Goal: Task Accomplishment & Management: Manage account settings

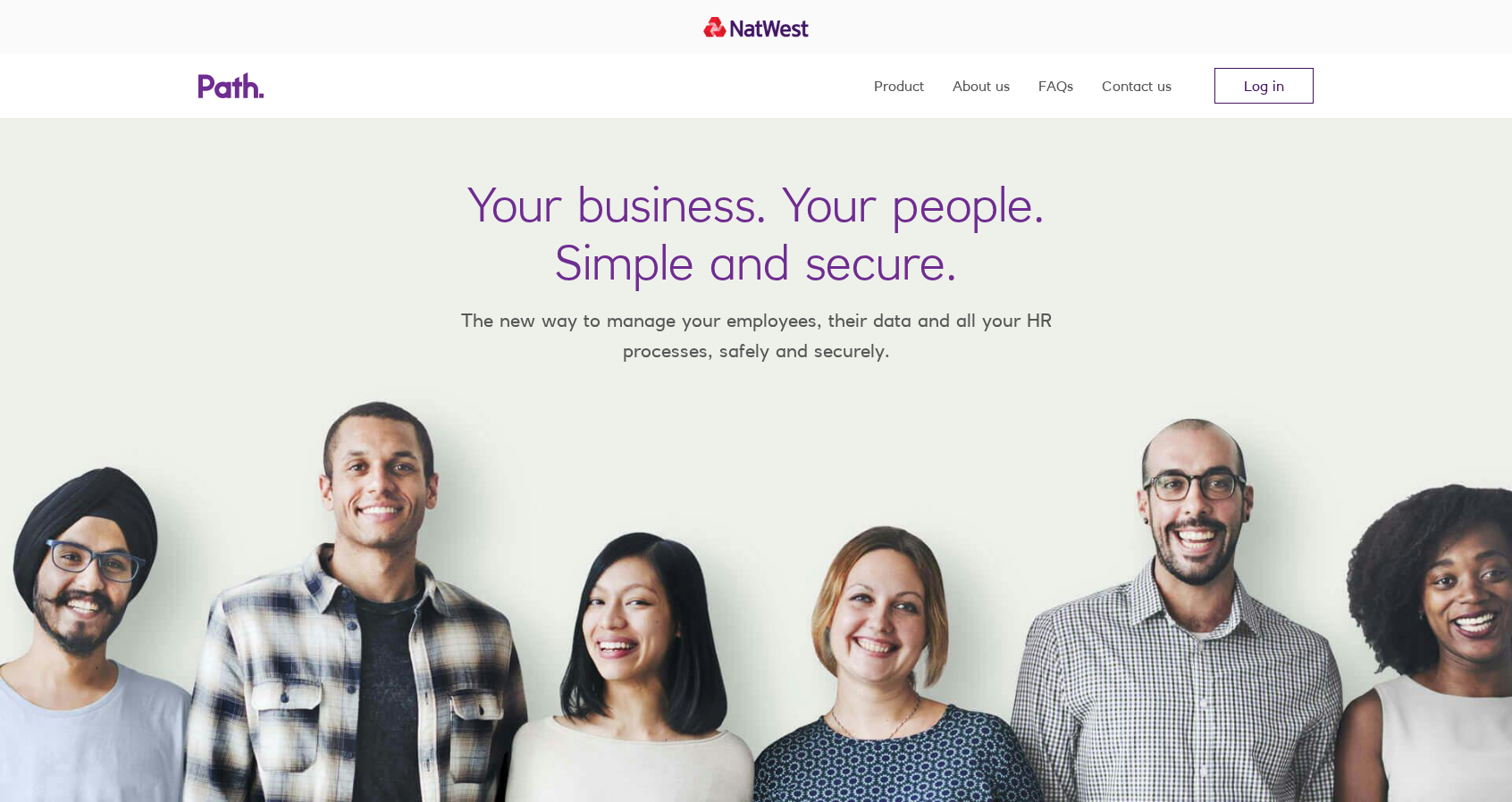
click at [1263, 77] on link "Log in" at bounding box center [1264, 86] width 99 height 36
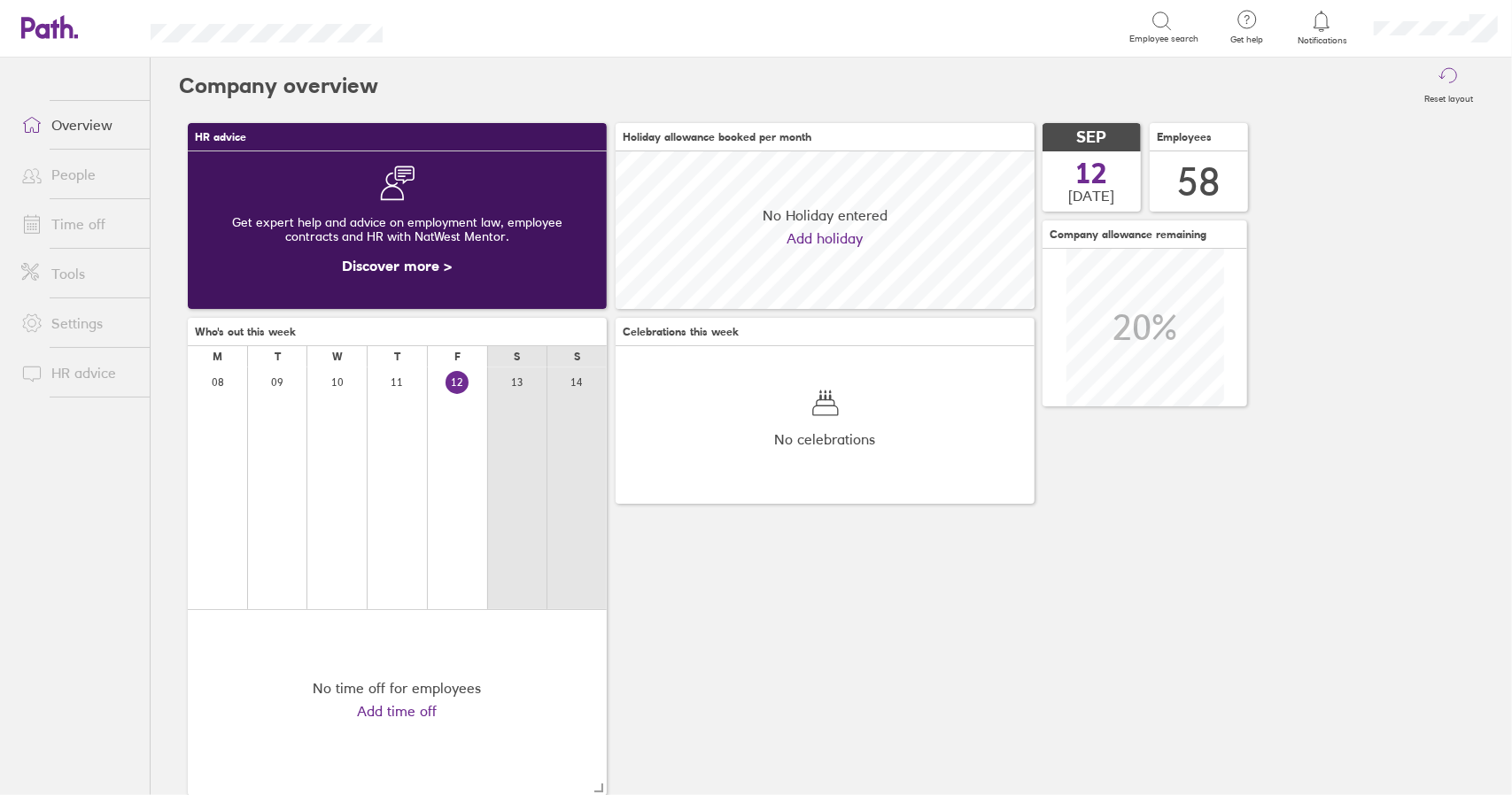
scroll to position [158, 418]
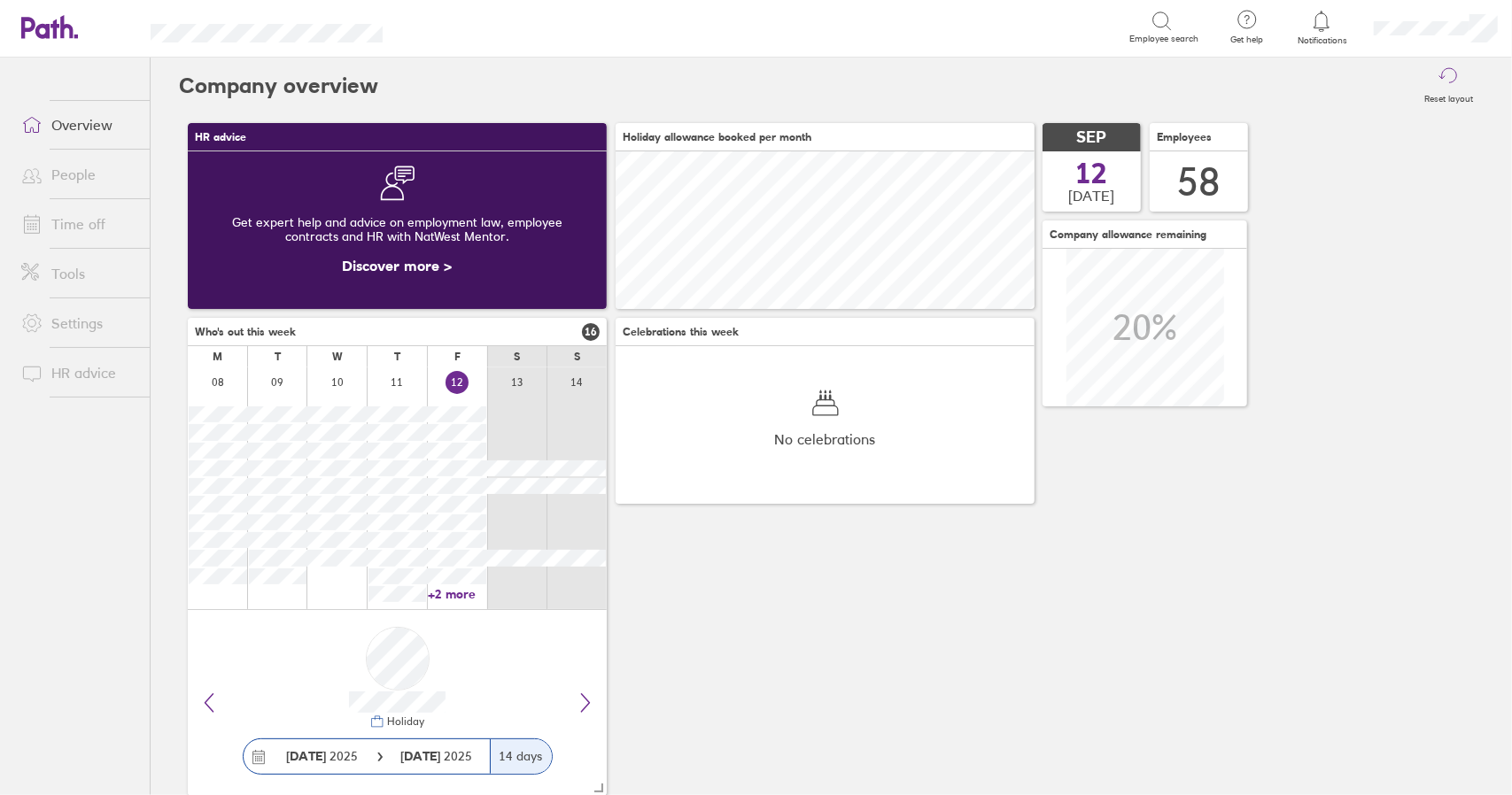
click at [87, 219] on link "Time off" at bounding box center [79, 224] width 143 height 35
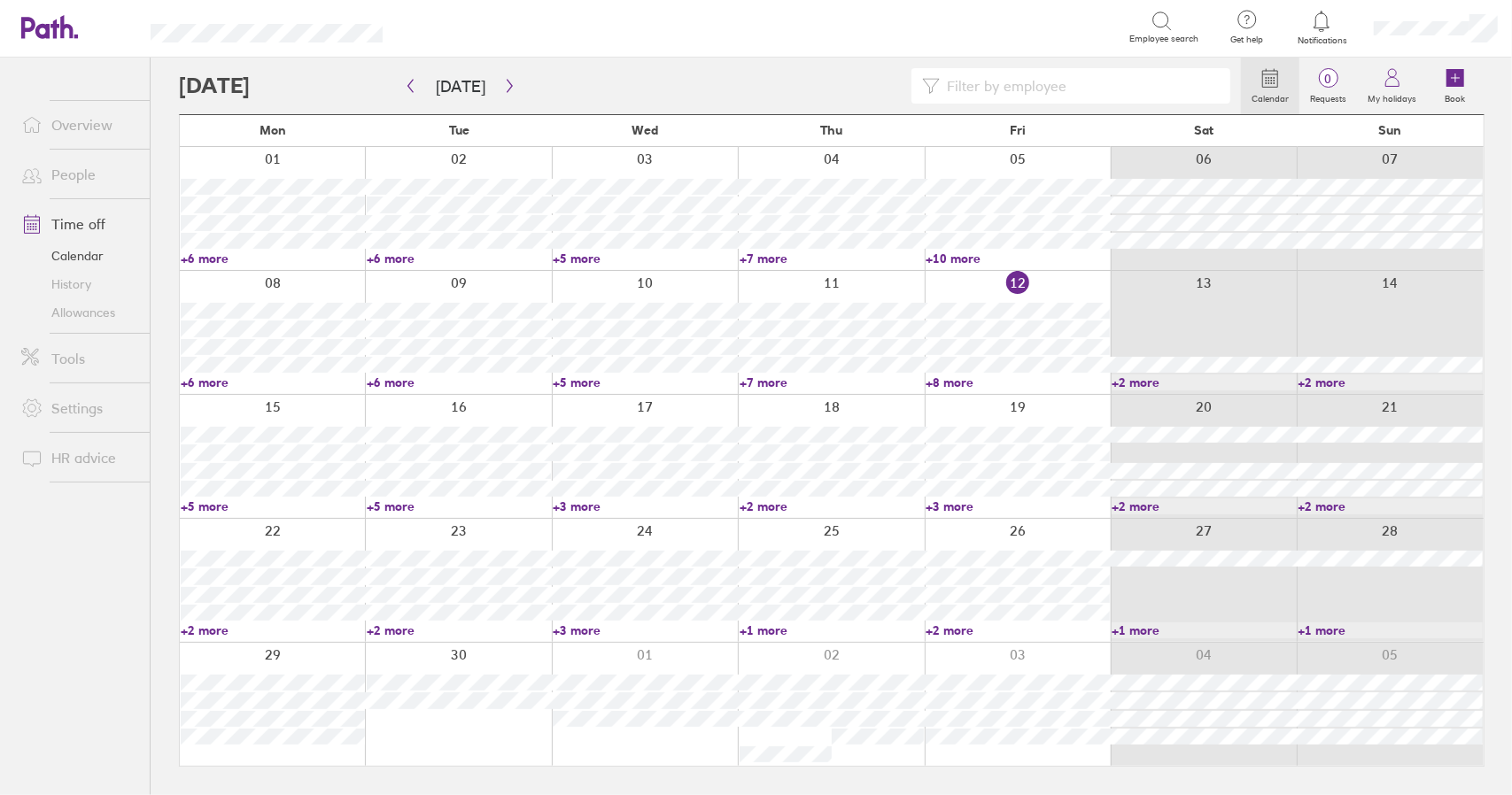
click at [214, 507] on link "+5 more" at bounding box center [272, 506] width 184 height 16
click at [949, 384] on link "+8 more" at bounding box center [1017, 382] width 184 height 16
click at [954, 384] on link "+8 more" at bounding box center [1017, 382] width 184 height 16
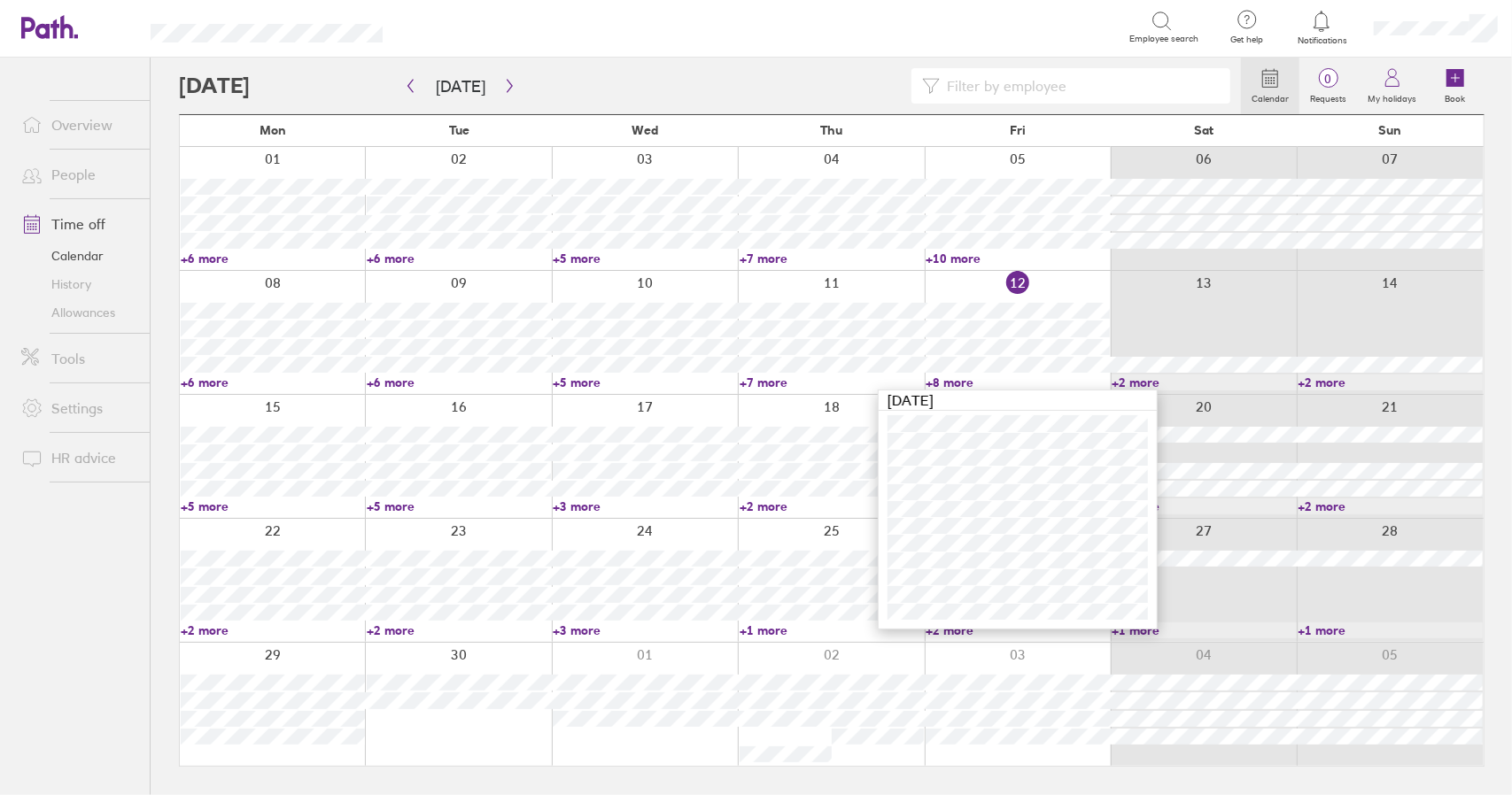
click at [963, 378] on link "+8 more" at bounding box center [1017, 382] width 184 height 16
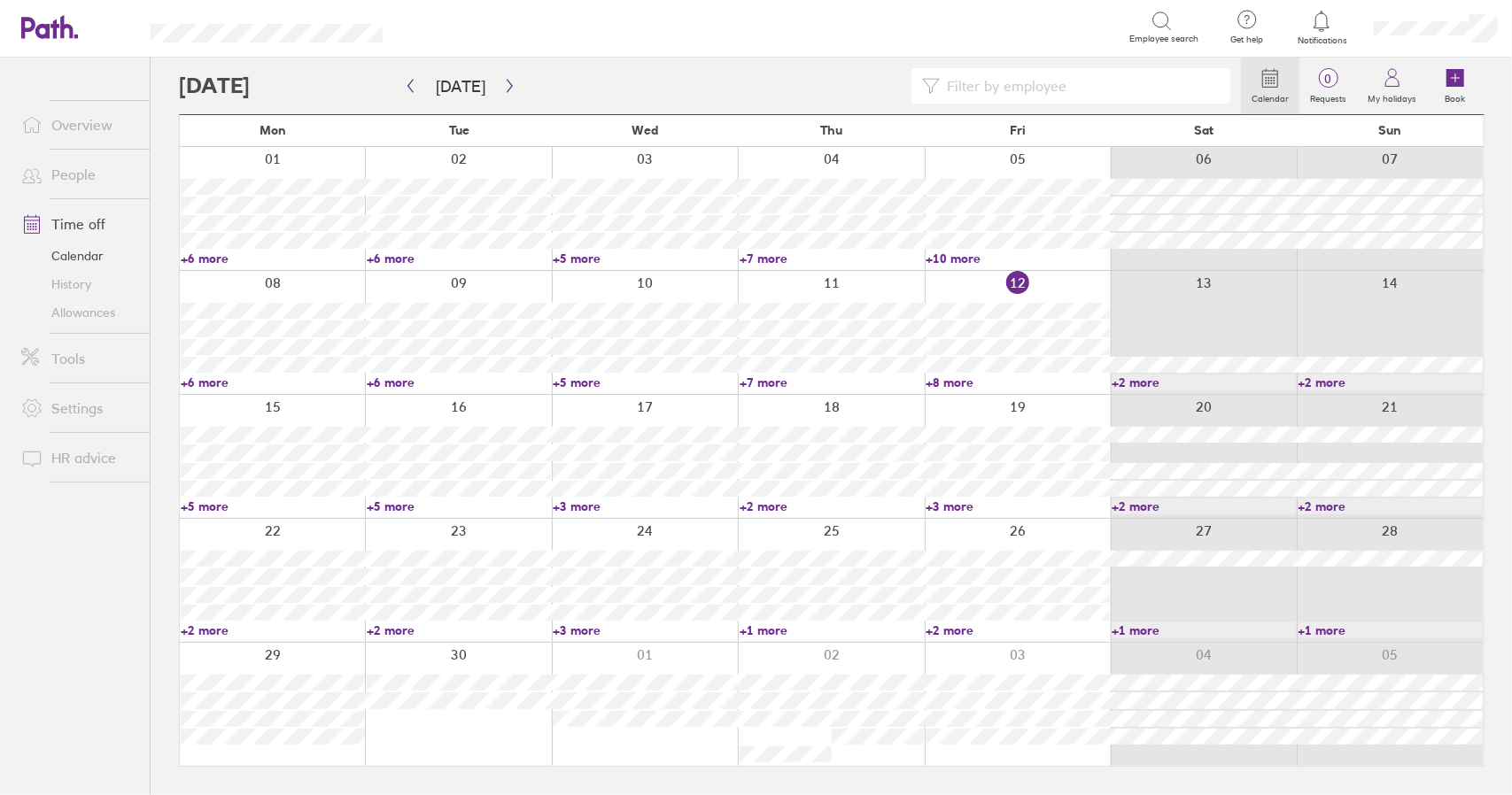
click at [206, 505] on link "+5 more" at bounding box center [272, 506] width 184 height 16
click at [169, 187] on div "Calendar 0 Requests My holidays Book [DATE] [DATE] Mon Tue Wed Thu Fri Sat Sun …" at bounding box center [831, 426] width 1361 height 738
click at [163, 206] on div "Calendar 0 Requests My holidays Book [DATE] [DATE] Mon Tue Wed Thu Fri Sat Sun …" at bounding box center [831, 426] width 1361 height 738
click at [159, 206] on div "Calendar 0 Requests My holidays Book [DATE] [DATE] Mon Tue Wed Thu Fri Sat Sun …" at bounding box center [831, 426] width 1361 height 738
click at [156, 242] on div "Calendar 0 Requests My holidays Book [DATE] [DATE] Mon Tue Wed Thu Fri Sat Sun …" at bounding box center [831, 426] width 1361 height 738
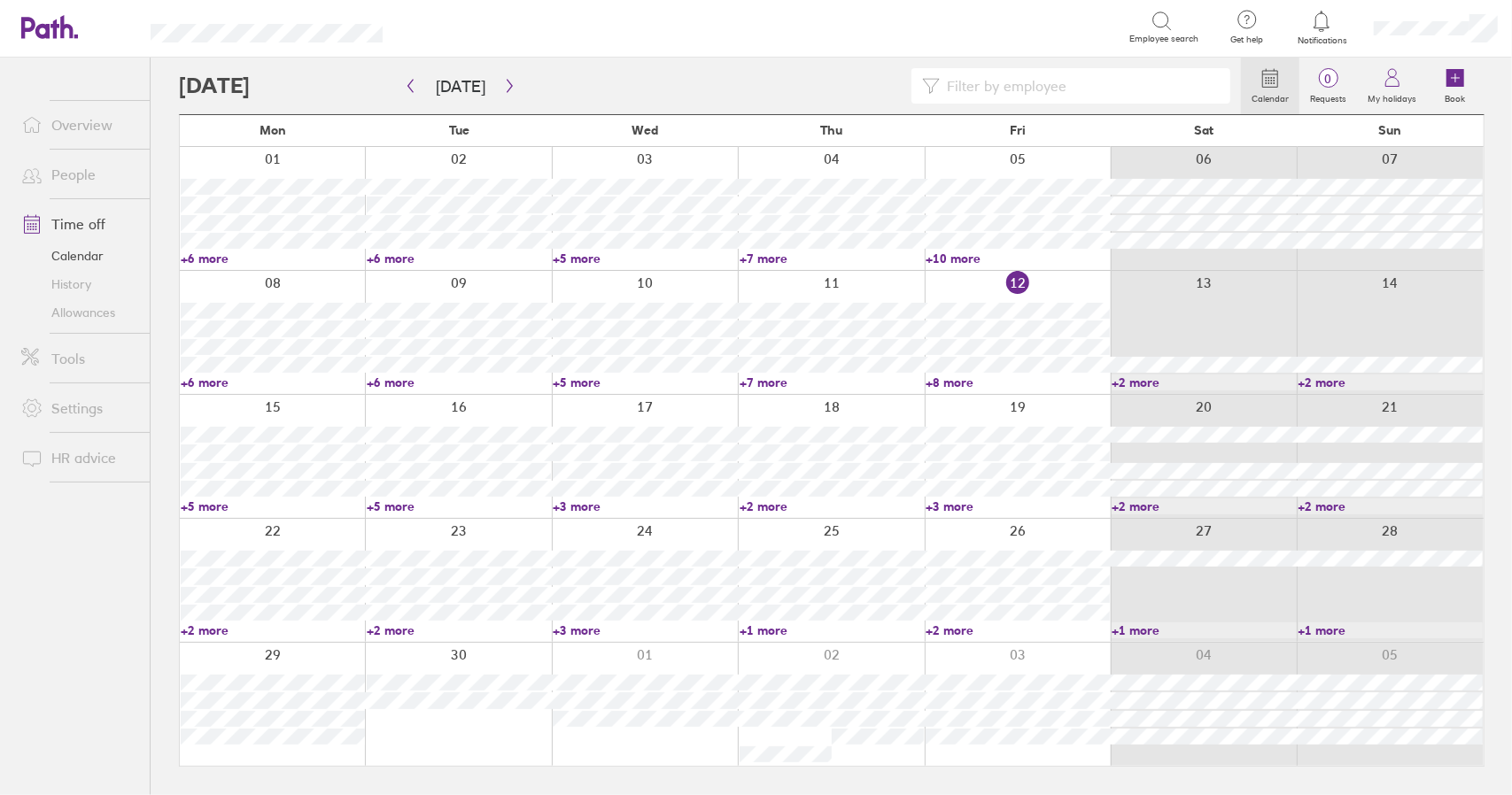
click at [158, 332] on div "Calendar 0 Requests My holidays Book [DATE] [DATE] Mon Tue Wed Thu Fri Sat Sun …" at bounding box center [831, 426] width 1361 height 738
click at [206, 508] on link "+5 more" at bounding box center [272, 506] width 184 height 16
click at [390, 503] on link "+5 more" at bounding box center [459, 506] width 184 height 16
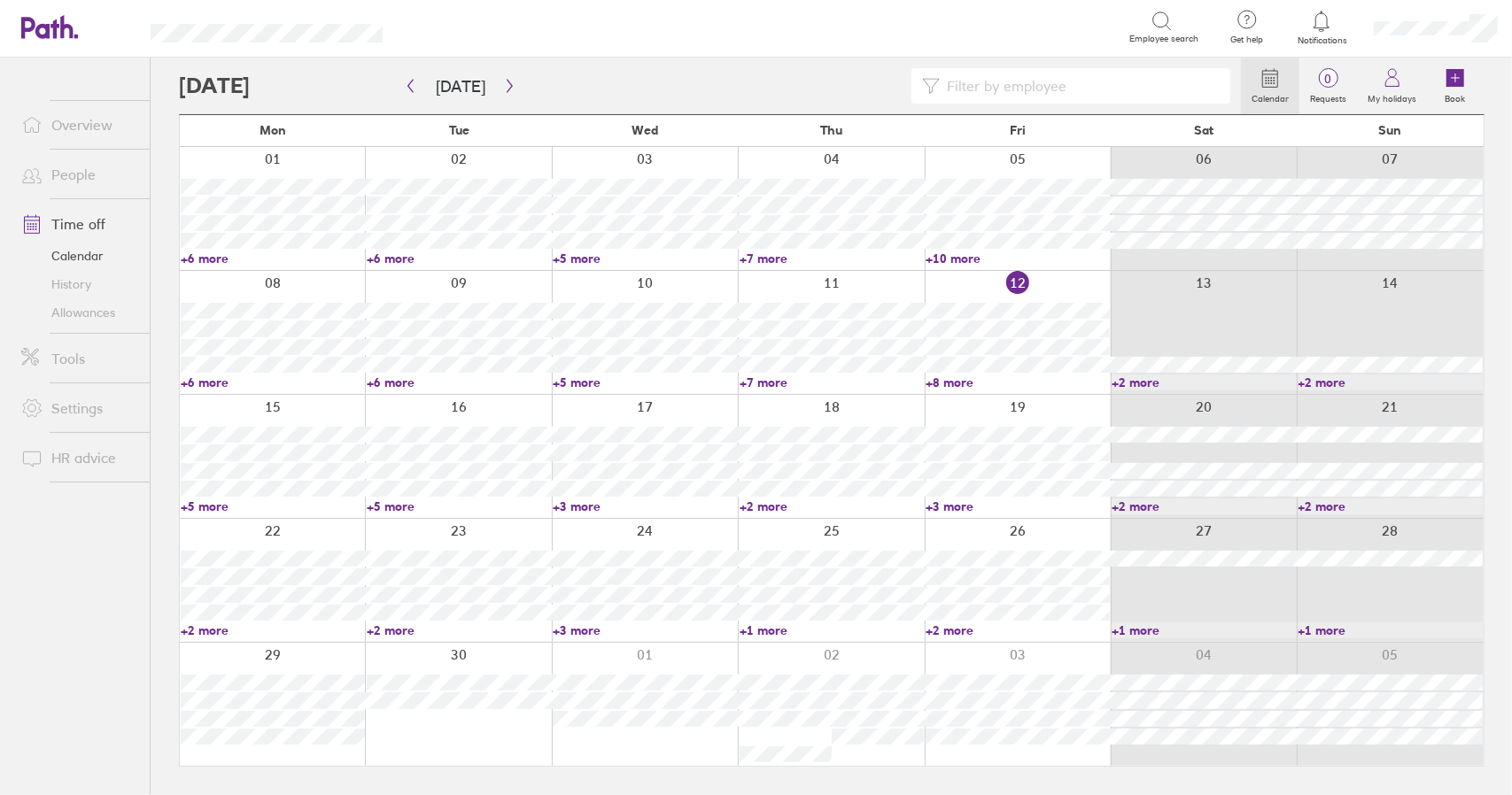
click at [89, 219] on link "Time off" at bounding box center [79, 224] width 143 height 35
